Goal: Information Seeking & Learning: Stay updated

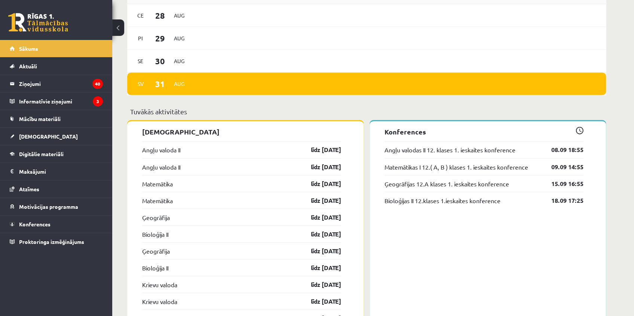
scroll to position [543, 0]
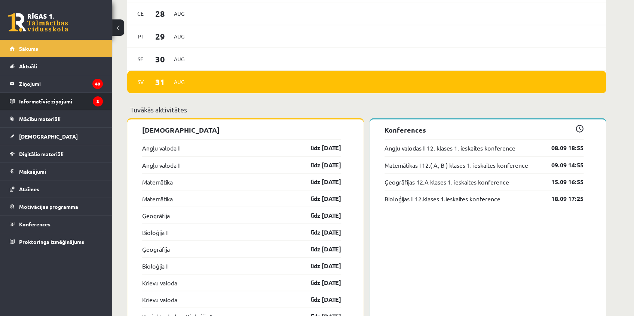
click at [41, 103] on legend "Informatīvie ziņojumi 3" at bounding box center [61, 101] width 84 height 17
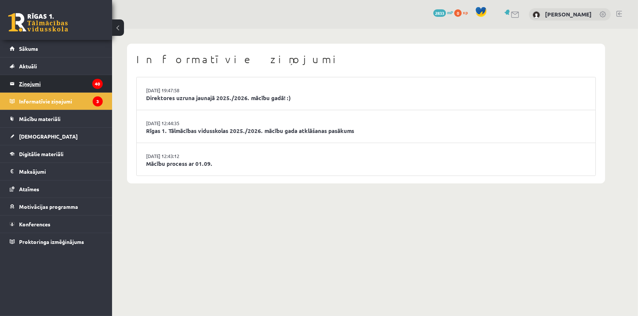
click at [56, 83] on legend "Ziņojumi 40" at bounding box center [61, 83] width 84 height 17
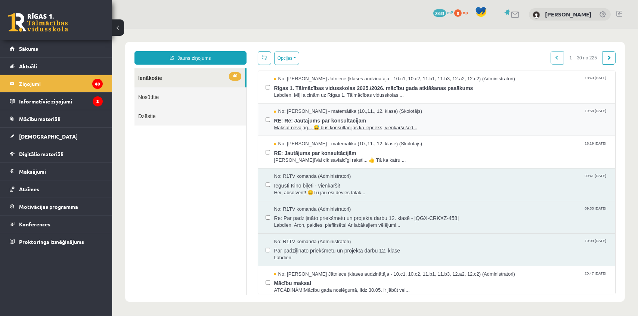
click at [324, 115] on span "RE: Re: Jautājums par konsultācijām" at bounding box center [441, 119] width 334 height 9
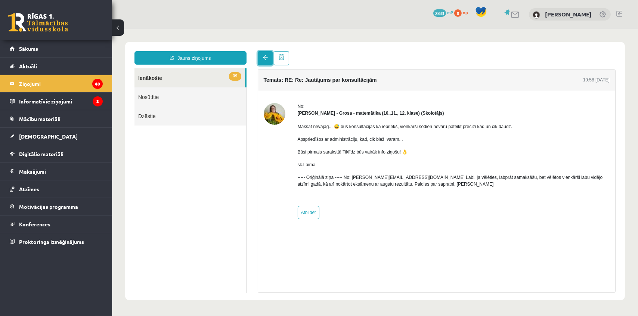
click at [263, 58] on span at bounding box center [264, 57] width 5 height 5
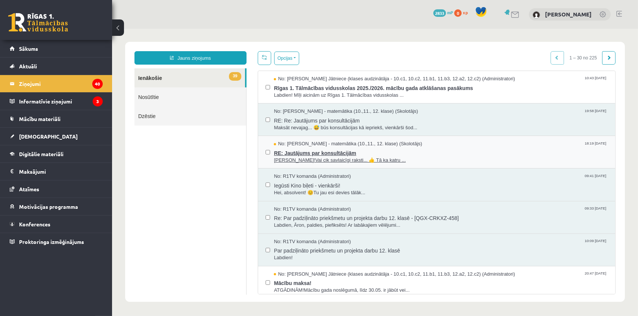
click at [317, 154] on span "RE: Jautājums par konsultācijām" at bounding box center [441, 151] width 334 height 9
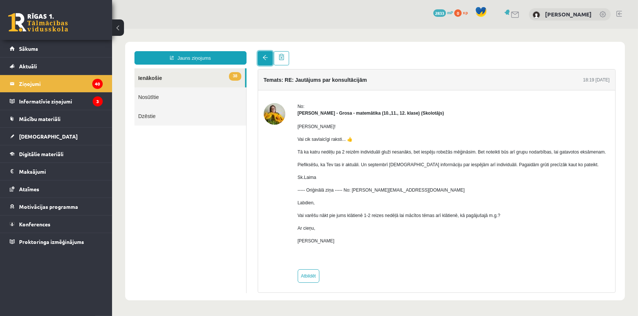
click at [261, 59] on link at bounding box center [265, 58] width 15 height 14
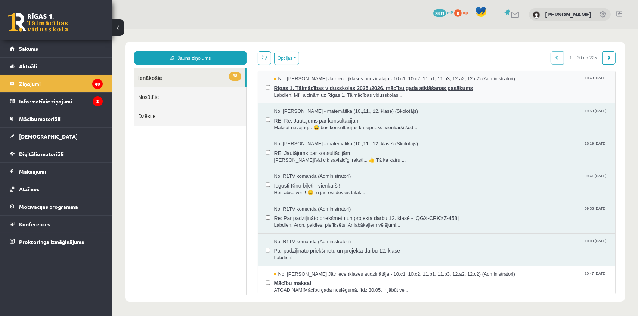
click at [302, 87] on span "Rīgas 1. Tālmācības vidusskolas 2025./2026. mācību gada atklāšanas pasākums" at bounding box center [441, 86] width 334 height 9
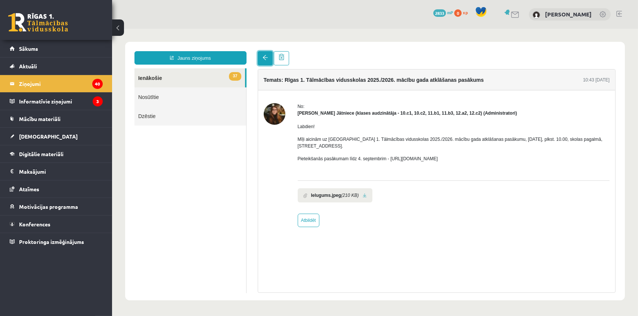
click at [259, 58] on link at bounding box center [265, 58] width 15 height 14
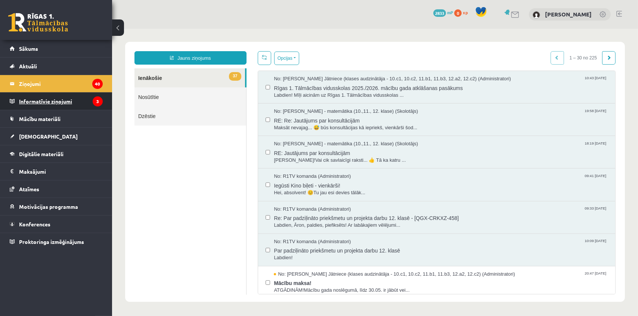
click at [45, 99] on legend "Informatīvie ziņojumi 3" at bounding box center [61, 101] width 84 height 17
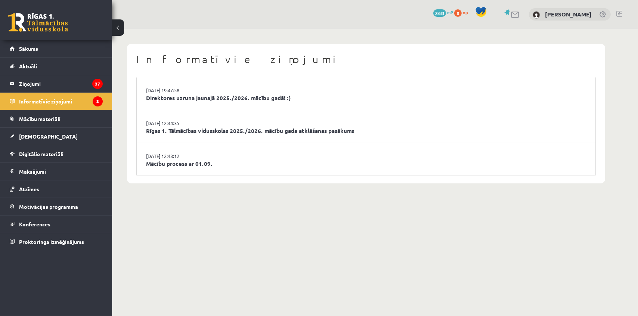
drag, startPoint x: 233, startPoint y: 114, endPoint x: 228, endPoint y: 108, distance: 7.7
click at [232, 114] on li "29.08.2025 12:44:35 Rīgas 1. Tālmācības vidusskolas 2025./2026. mācību gada atk…" at bounding box center [366, 126] width 459 height 33
click at [217, 96] on link "Direktores uzruna jaunajā 2025./2026. mācību gadā! :)" at bounding box center [366, 98] width 440 height 9
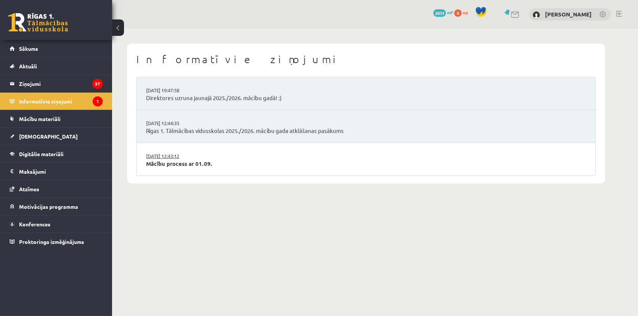
click at [174, 156] on link "[DATE] 12:43:12" at bounding box center [174, 156] width 56 height 7
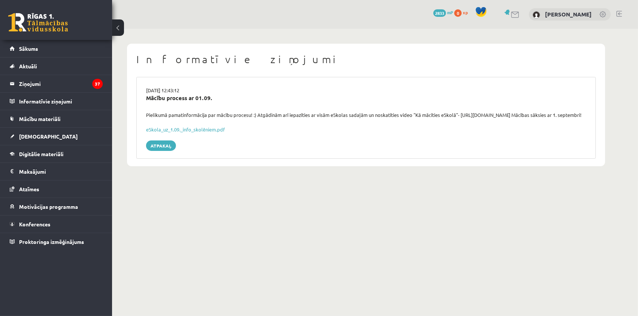
click at [157, 146] on div "29.08.2025 12:43:12 Mācību process ar 01.09. Pielikumā pamatinformācija par māc…" at bounding box center [366, 118] width 460 height 82
click at [156, 150] on link "Atpakaļ" at bounding box center [161, 146] width 30 height 10
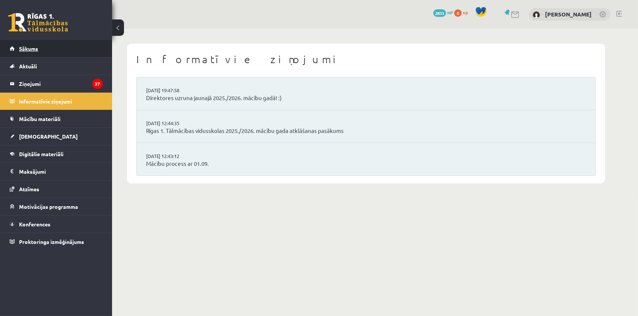
click at [33, 51] on link "Sākums" at bounding box center [56, 48] width 93 height 17
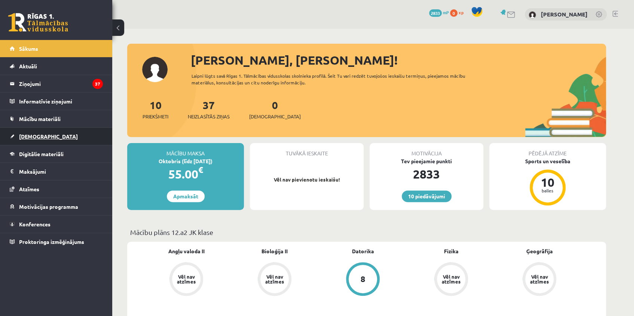
click at [41, 135] on span "[DEMOGRAPHIC_DATA]" at bounding box center [48, 136] width 59 height 7
